Goal: Find specific page/section: Find specific page/section

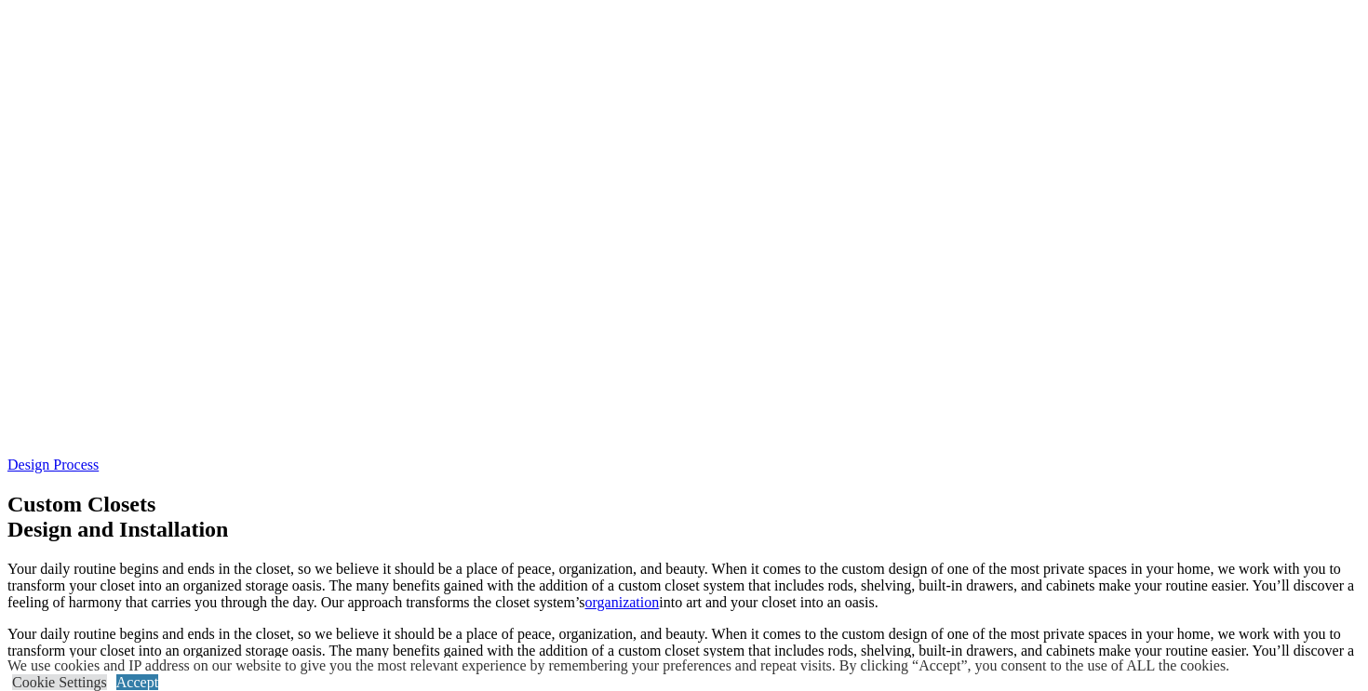
scroll to position [5478, 0]
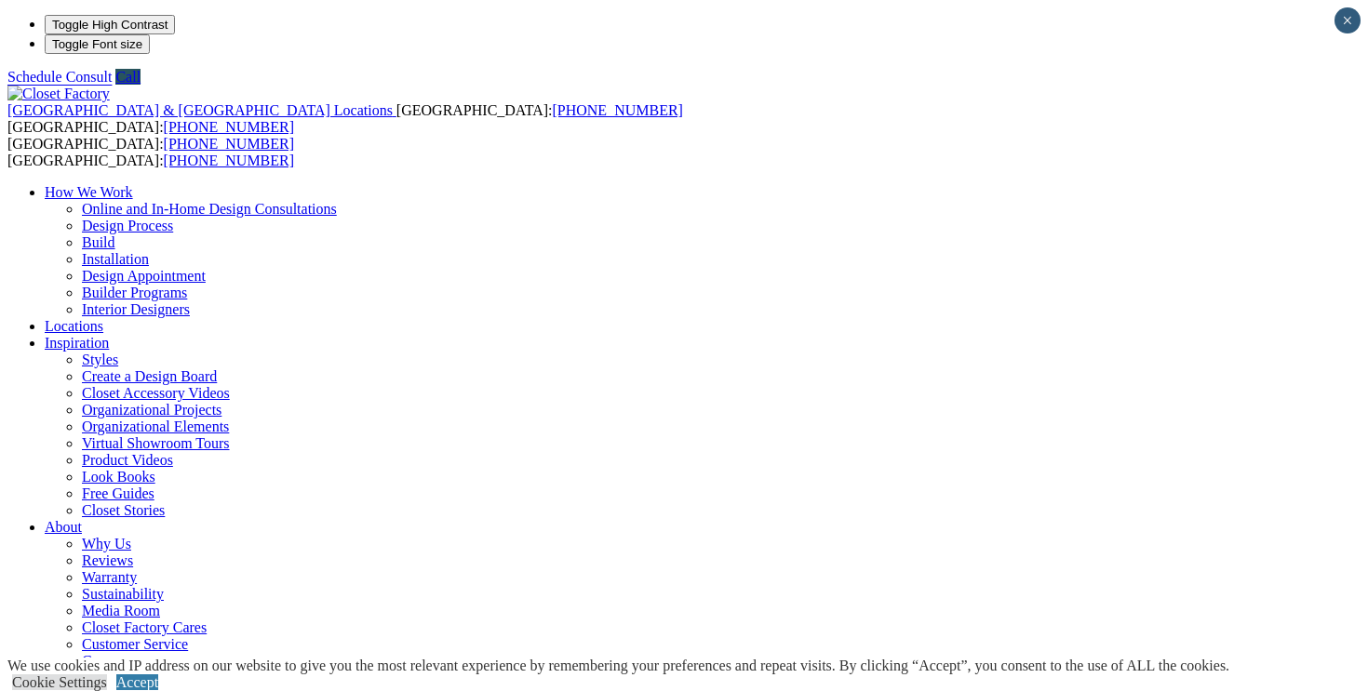
type input "*****"
click at [107, 674] on link "Cookie Settings" at bounding box center [59, 682] width 95 height 16
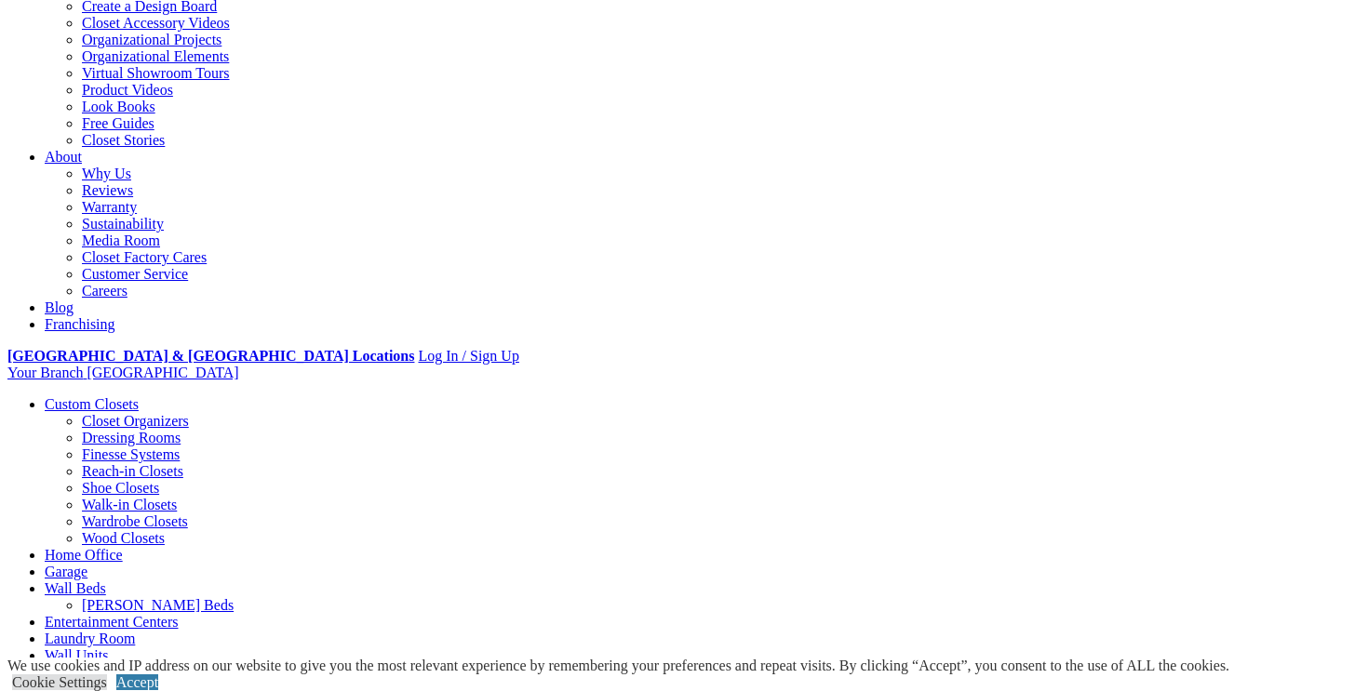
scroll to position [372, 0]
